Goal: Task Accomplishment & Management: Manage account settings

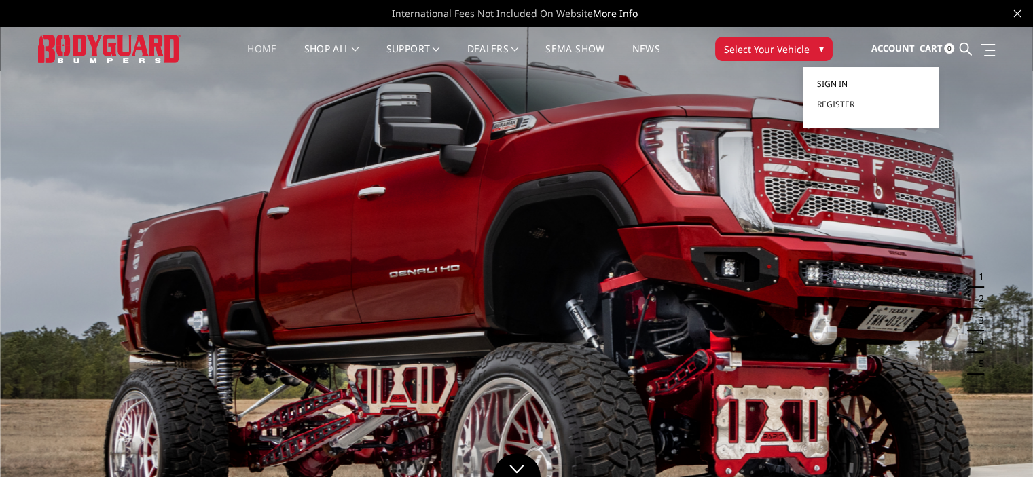
click at [853, 84] on link "Sign in" at bounding box center [870, 84] width 109 height 20
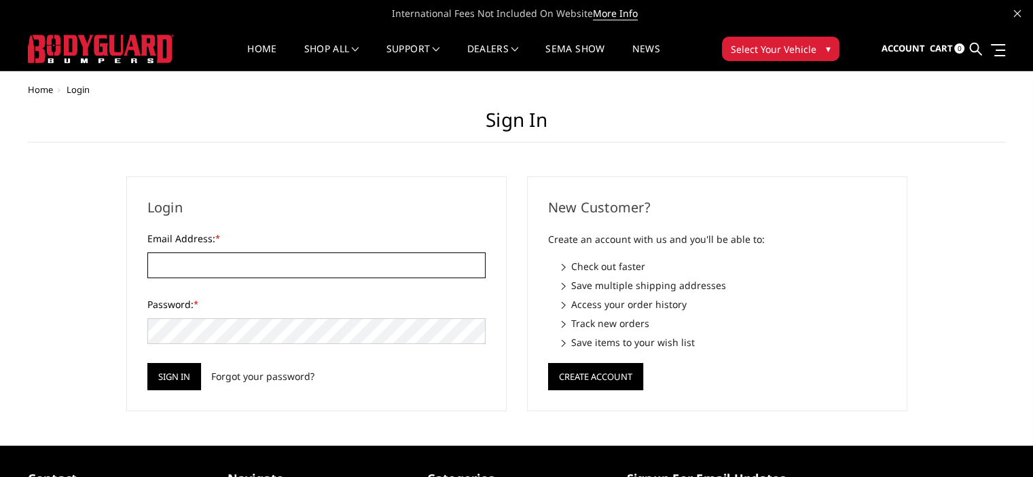
click at [293, 272] on input "Email Address: *" at bounding box center [316, 266] width 338 height 26
type input "sirsisyphus@hotmail.com"
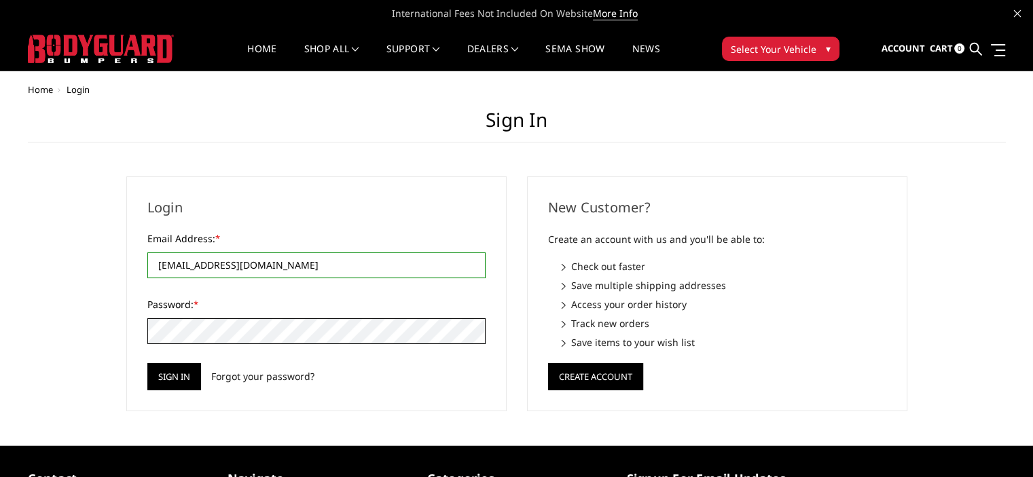
click at [147, 363] on input "Sign in" at bounding box center [174, 376] width 54 height 27
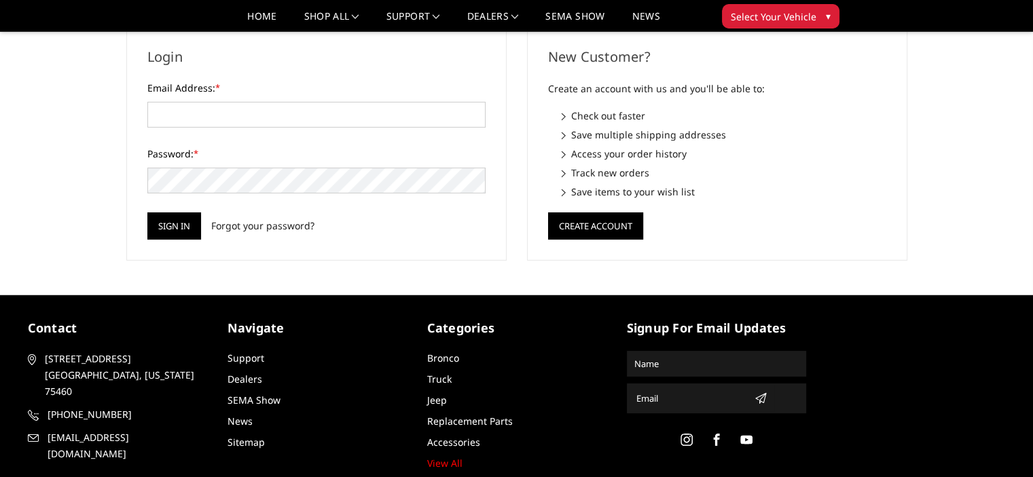
scroll to position [226, 0]
